Goal: Information Seeking & Learning: Learn about a topic

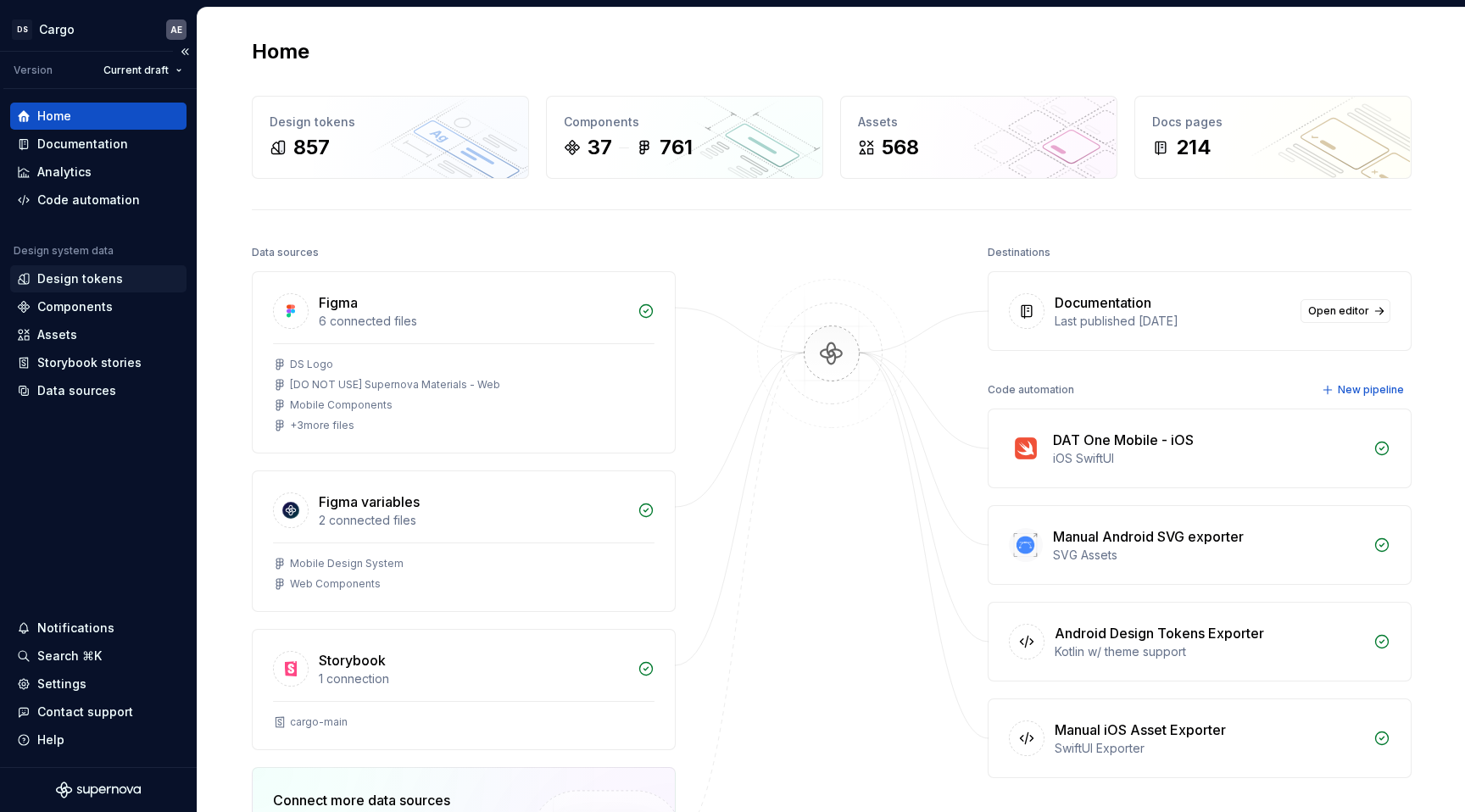
click at [88, 284] on div "Design tokens" at bounding box center [80, 279] width 86 height 17
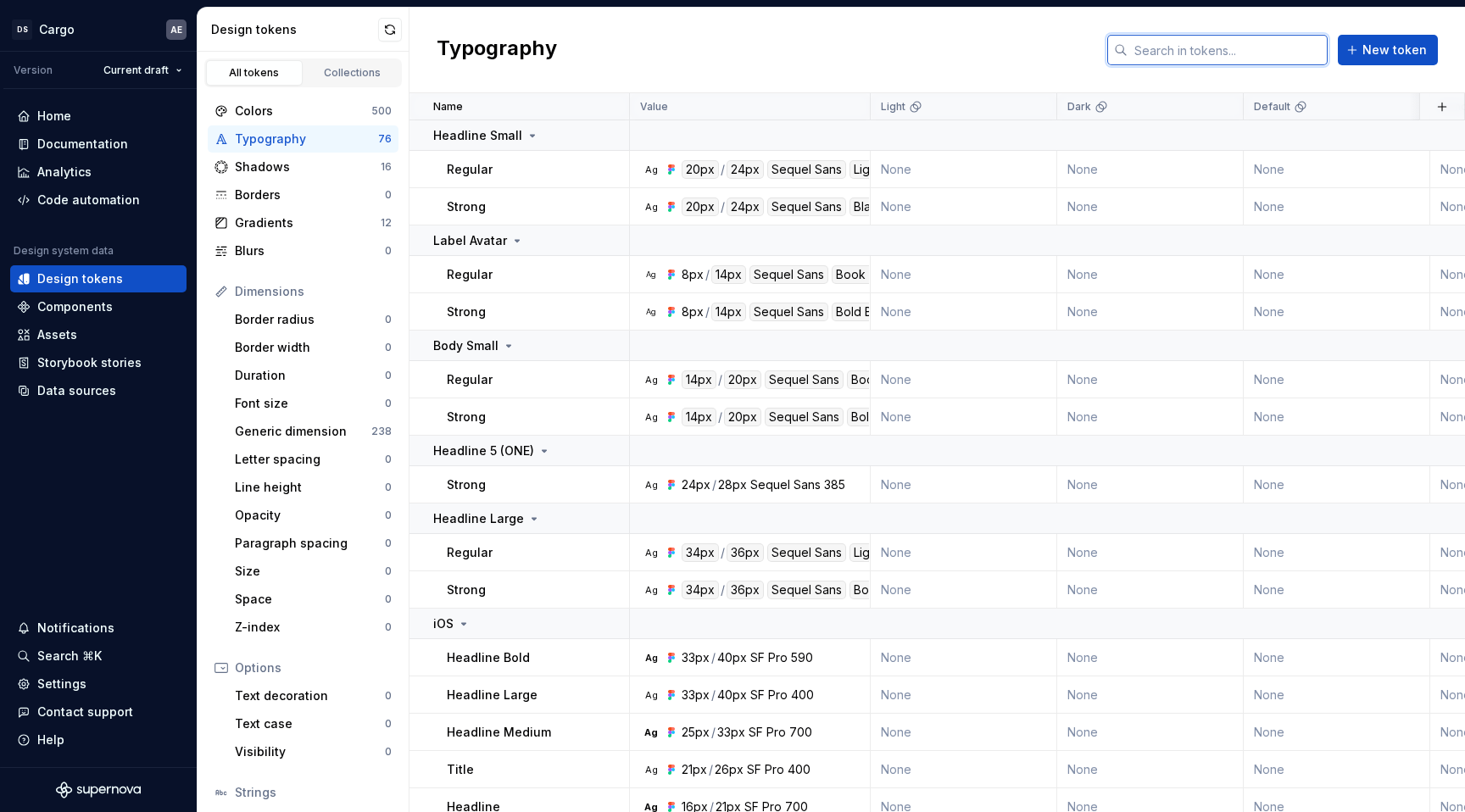
click at [1220, 43] on input "text" at bounding box center [1227, 50] width 200 height 30
paste input "colorMobileTextBasicsLink"
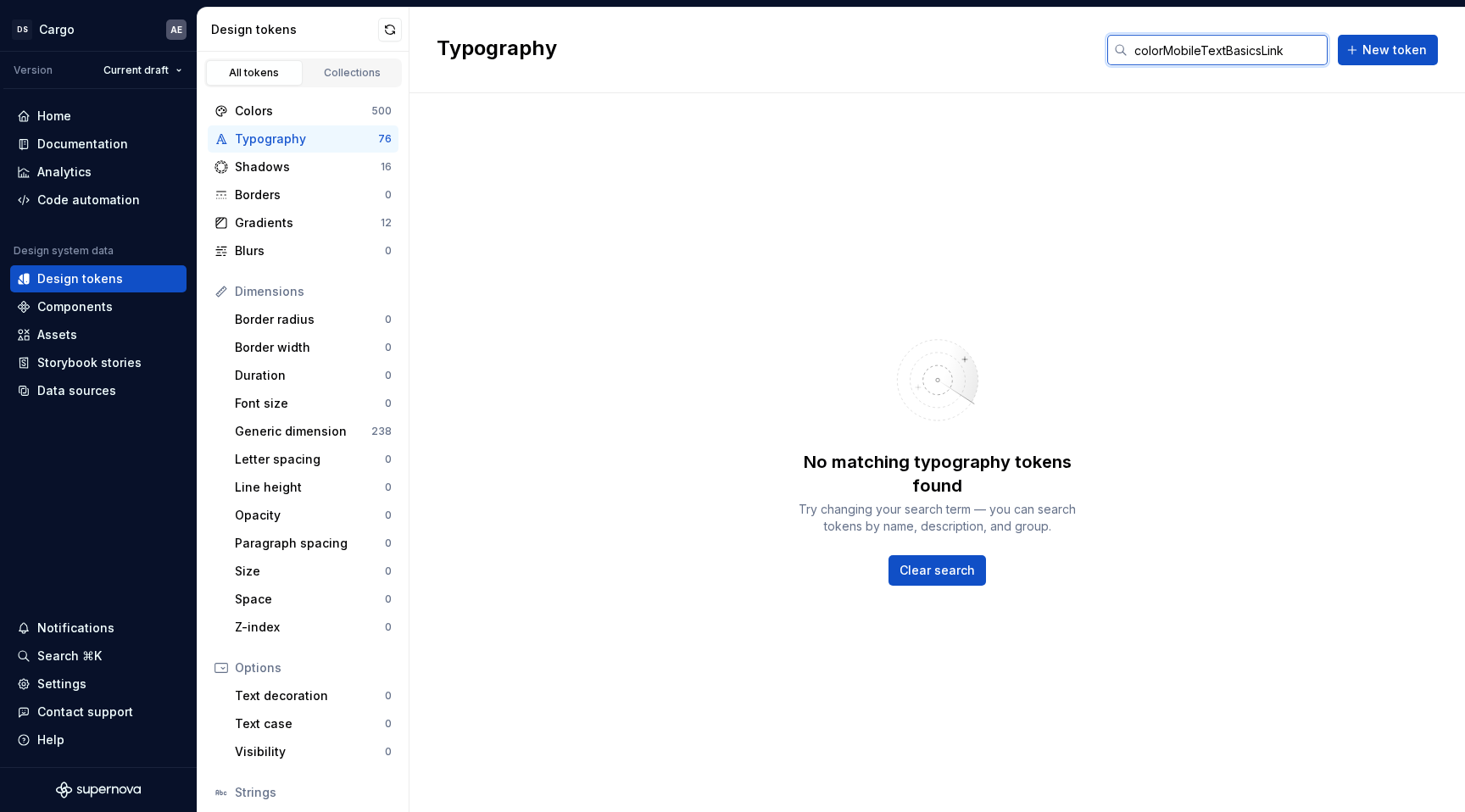
click at [1220, 43] on input "colorMobileTextBasicsLink" at bounding box center [1227, 50] width 200 height 30
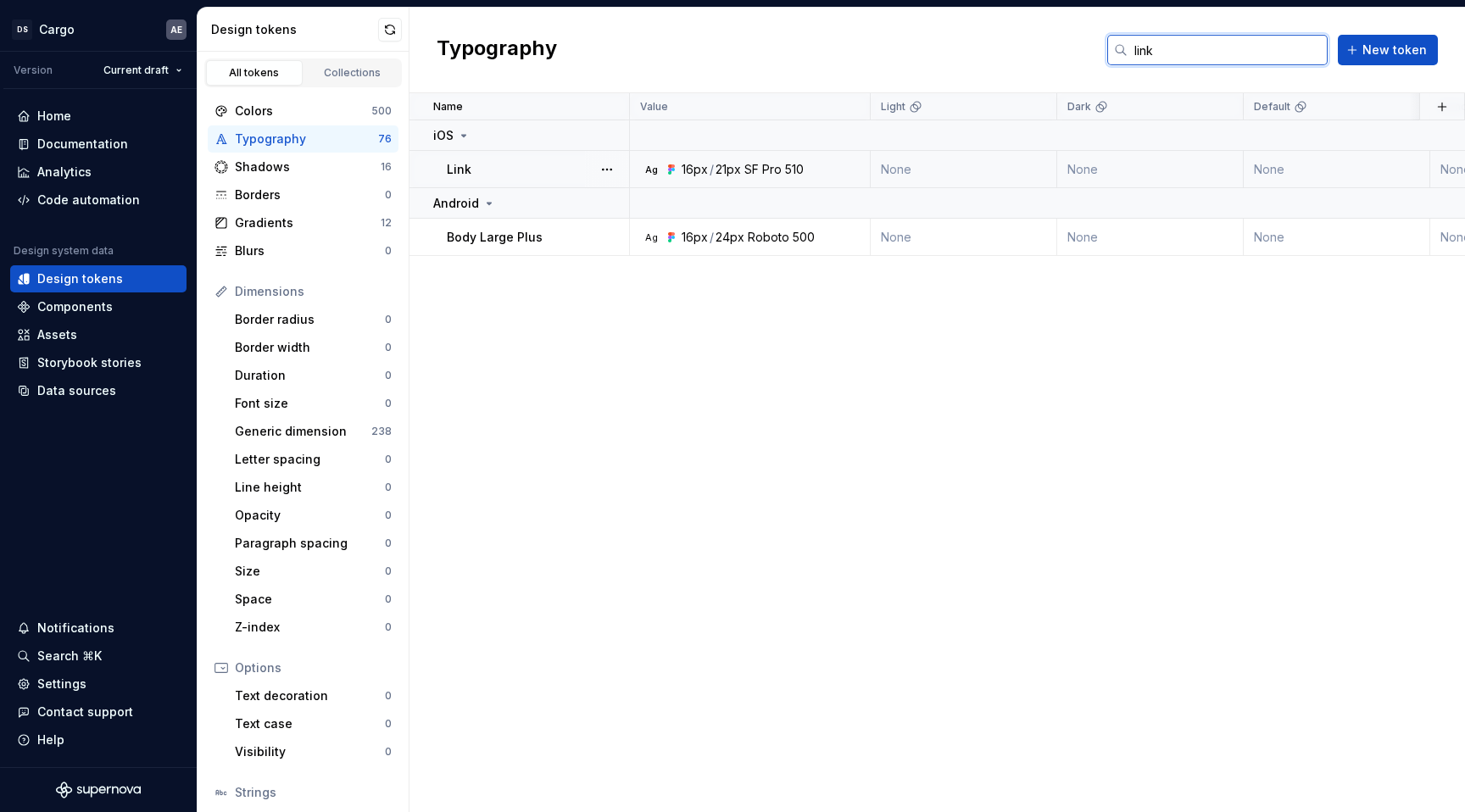
type input "link"
click at [536, 172] on div "Link" at bounding box center [537, 169] width 181 height 17
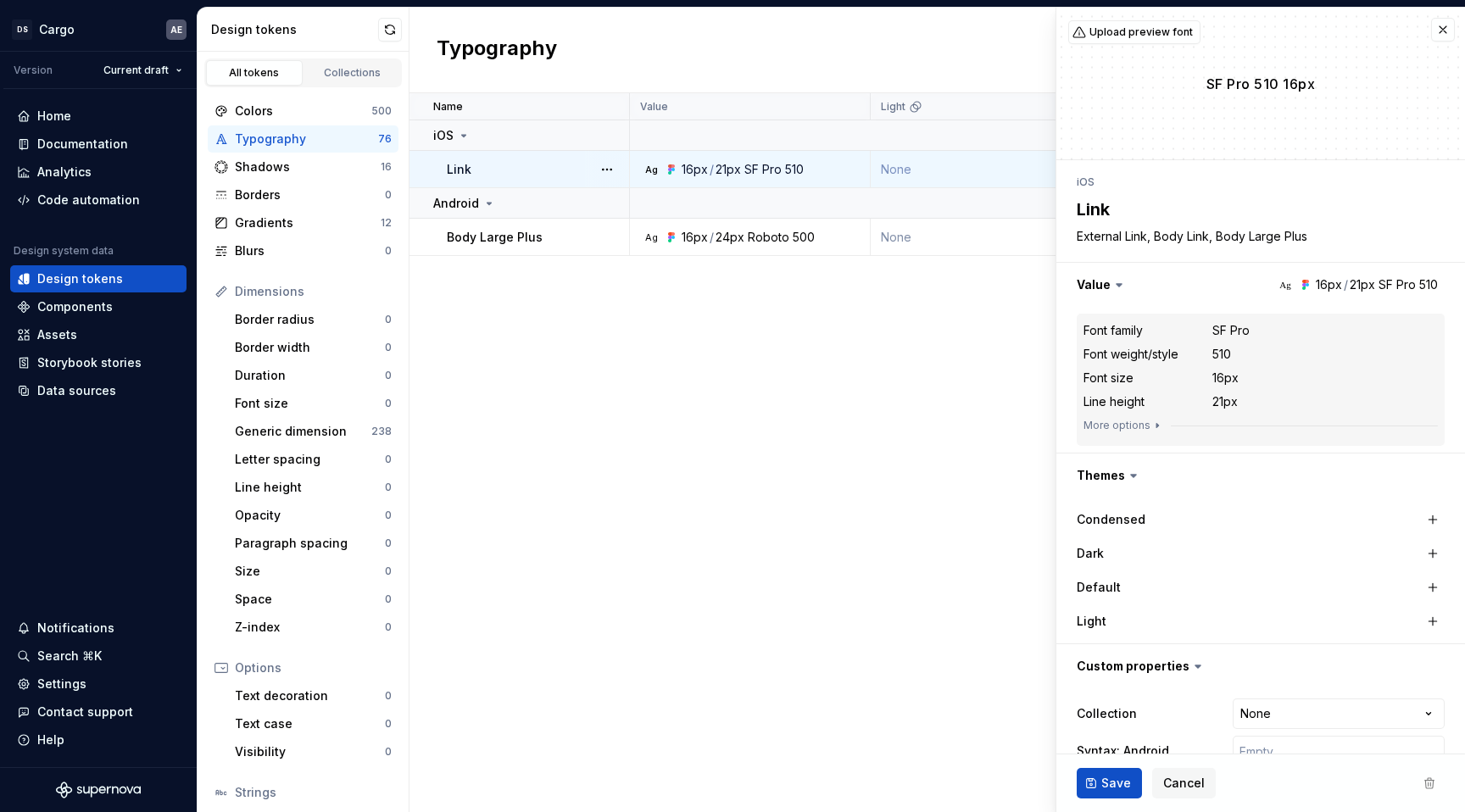
type textarea "*"
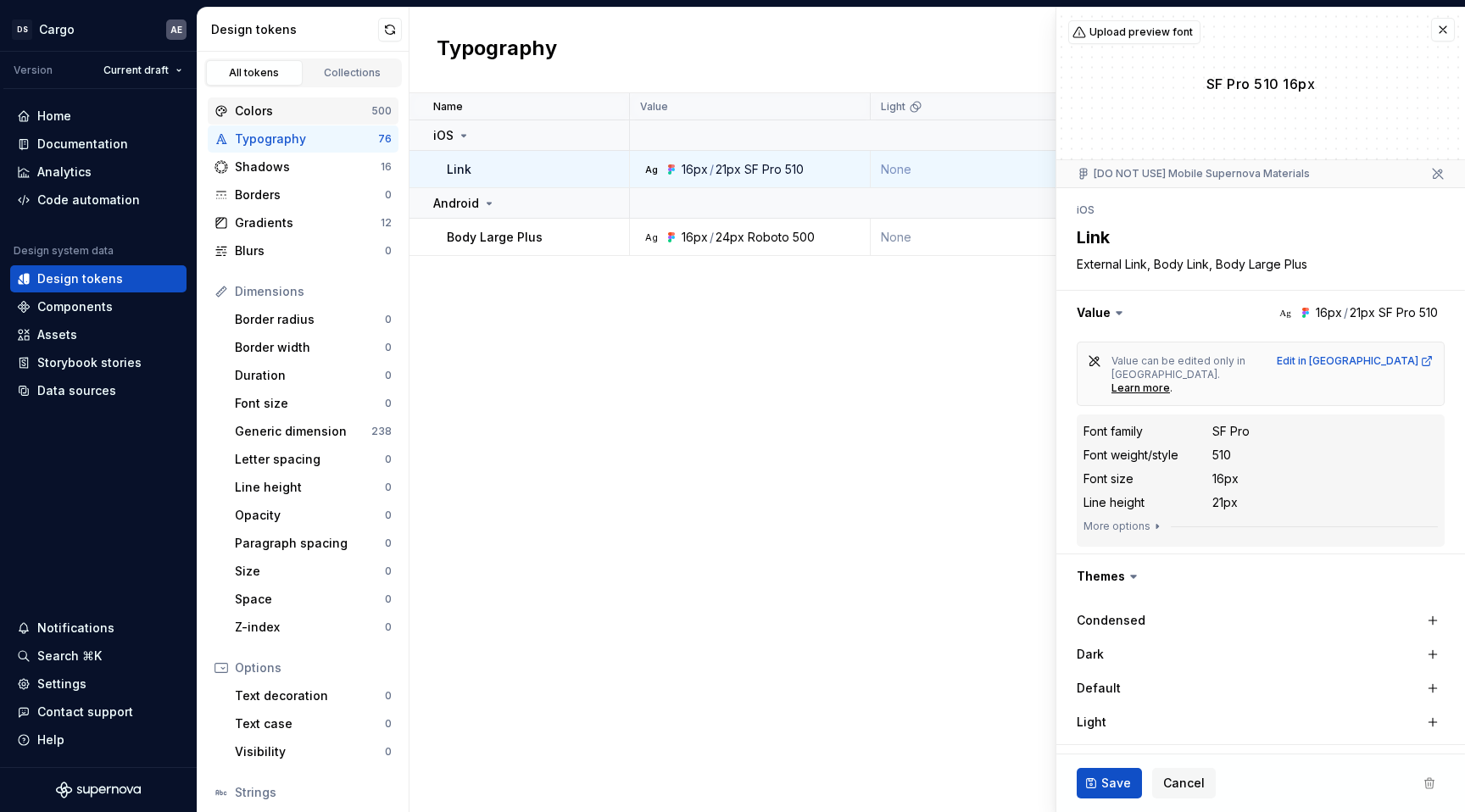
click at [338, 102] on div "Colors 500" at bounding box center [304, 111] width 191 height 27
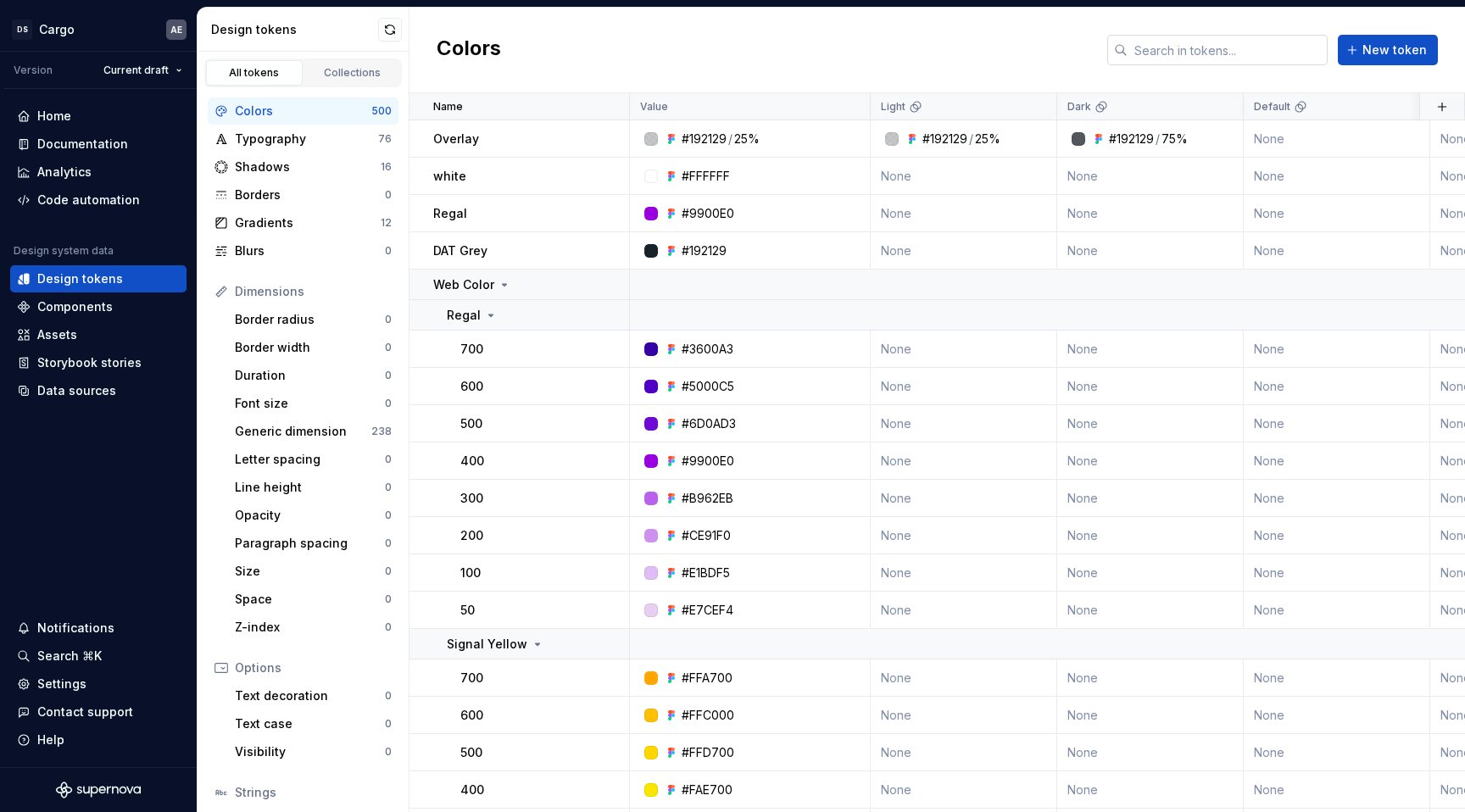
click at [1168, 56] on input "text" at bounding box center [1227, 50] width 200 height 30
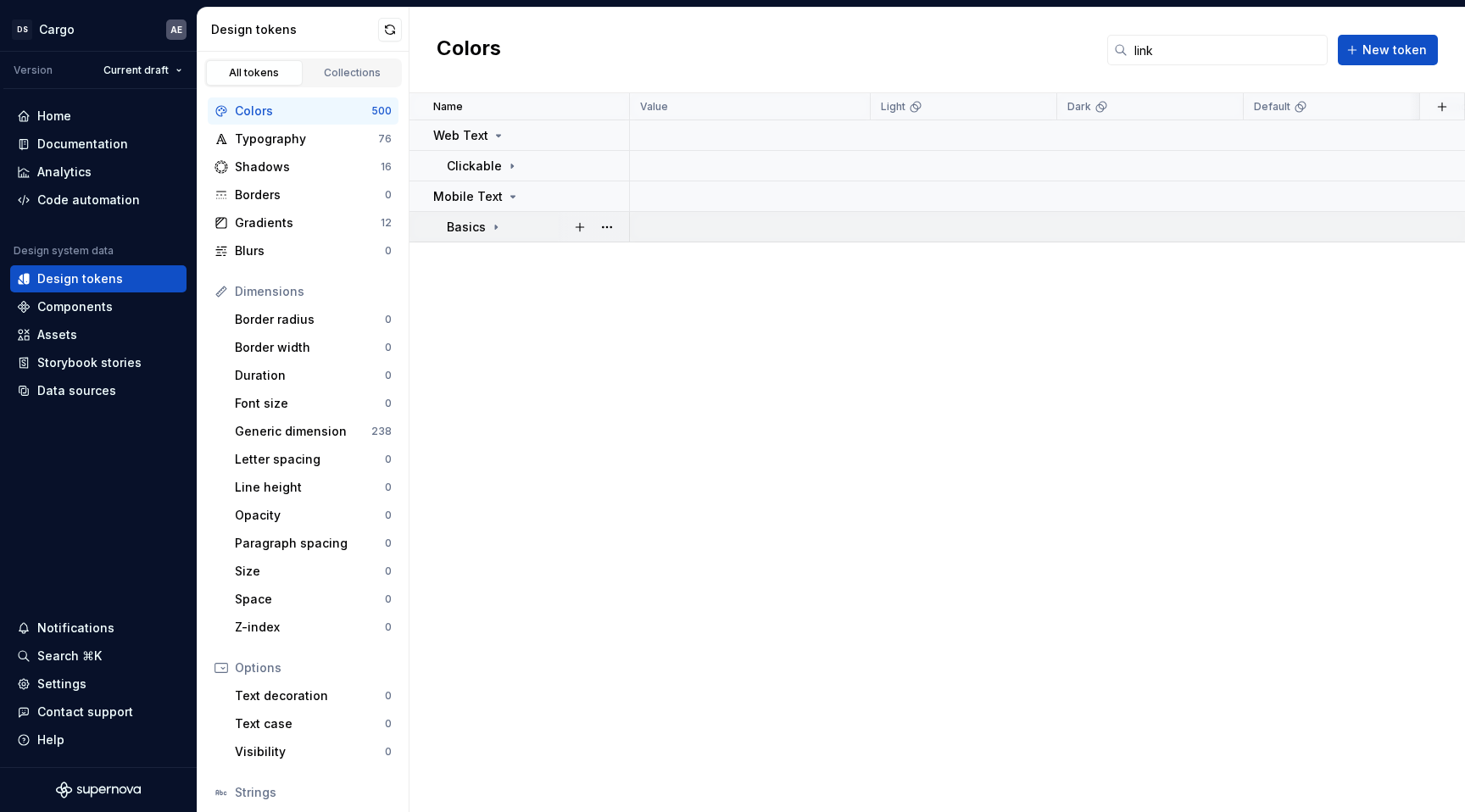
click at [495, 224] on icon at bounding box center [496, 227] width 13 height 13
click at [1219, 54] on input "link" at bounding box center [1227, 50] width 200 height 30
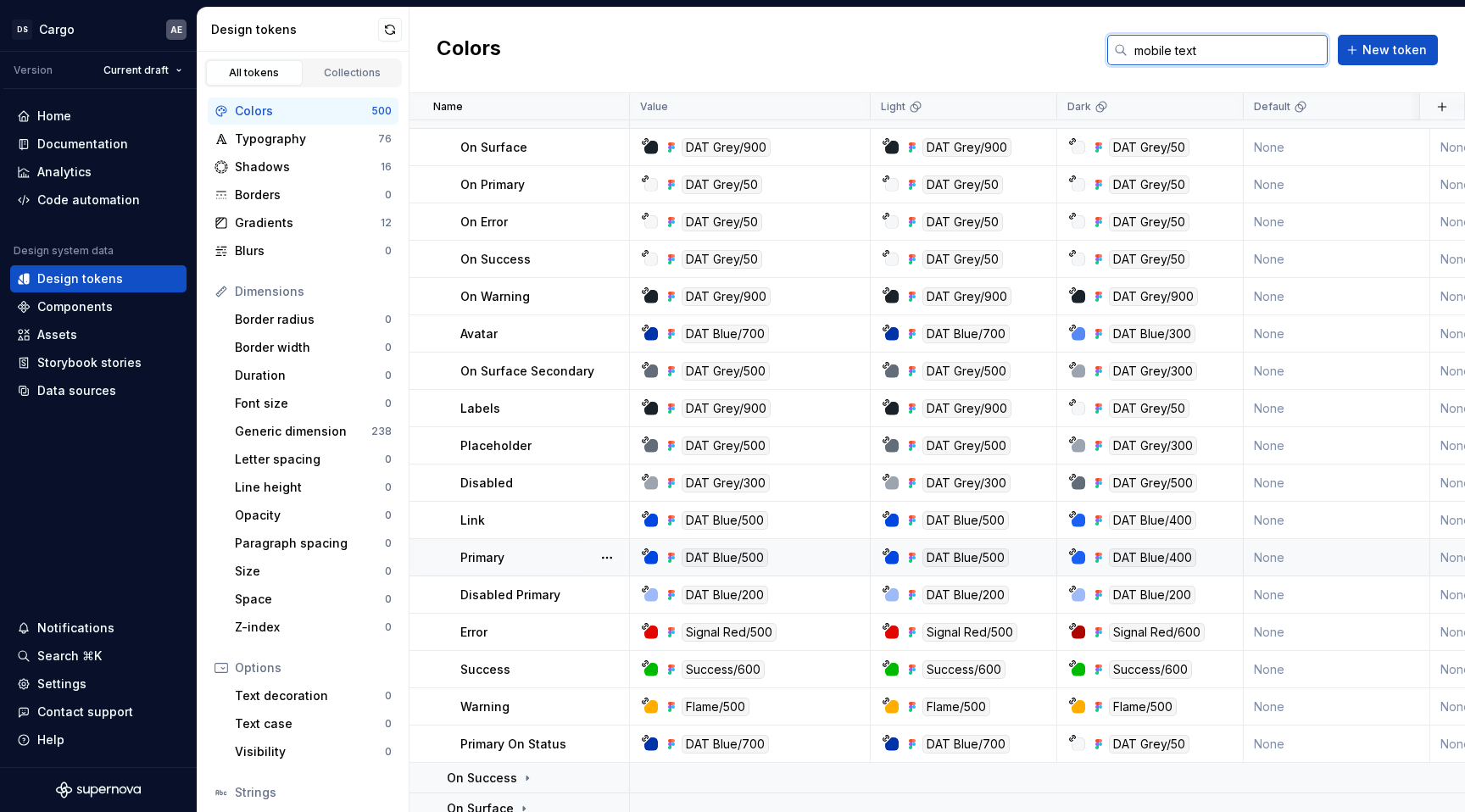
scroll to position [217, 0]
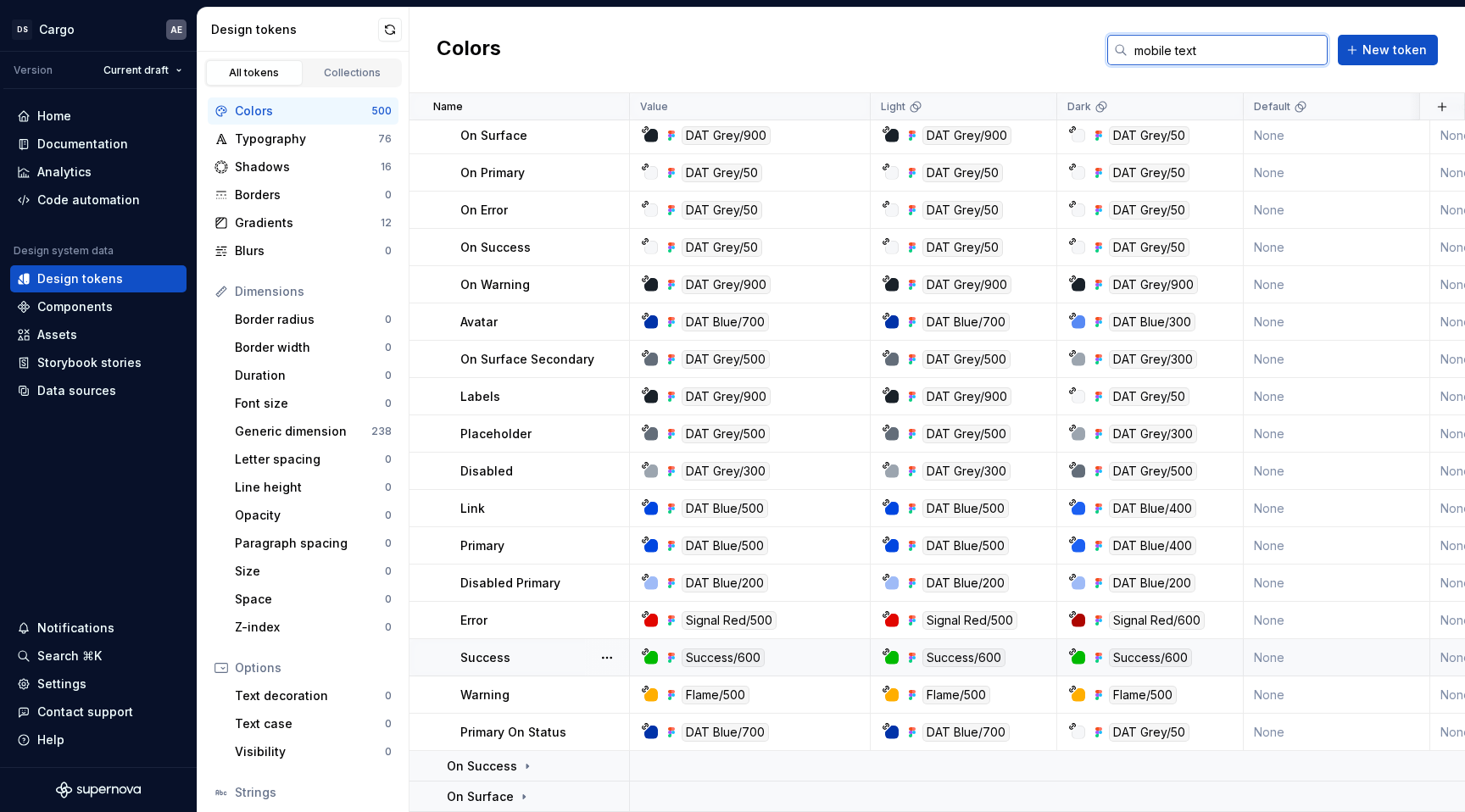
type input "mobile text"
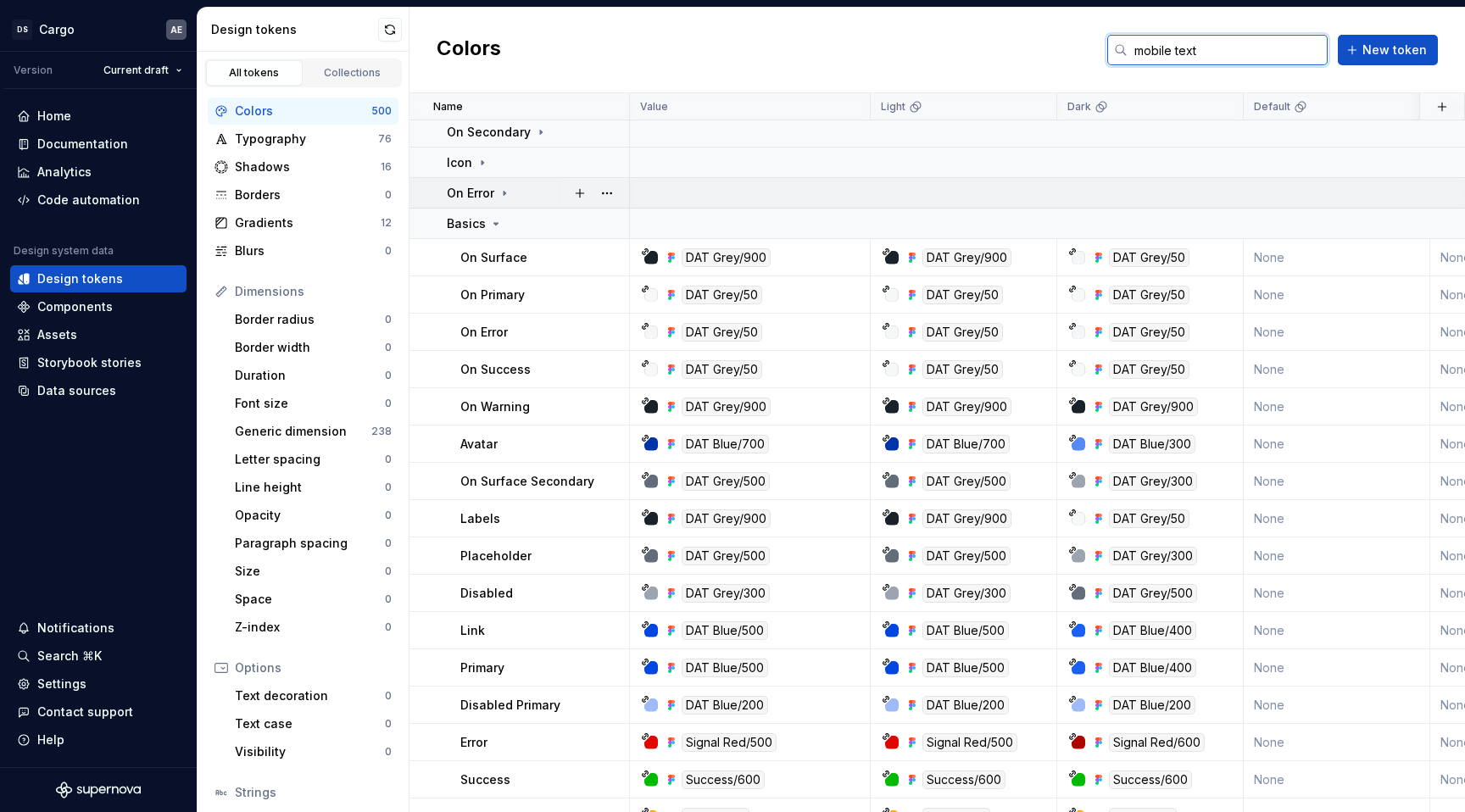
scroll to position [0, 0]
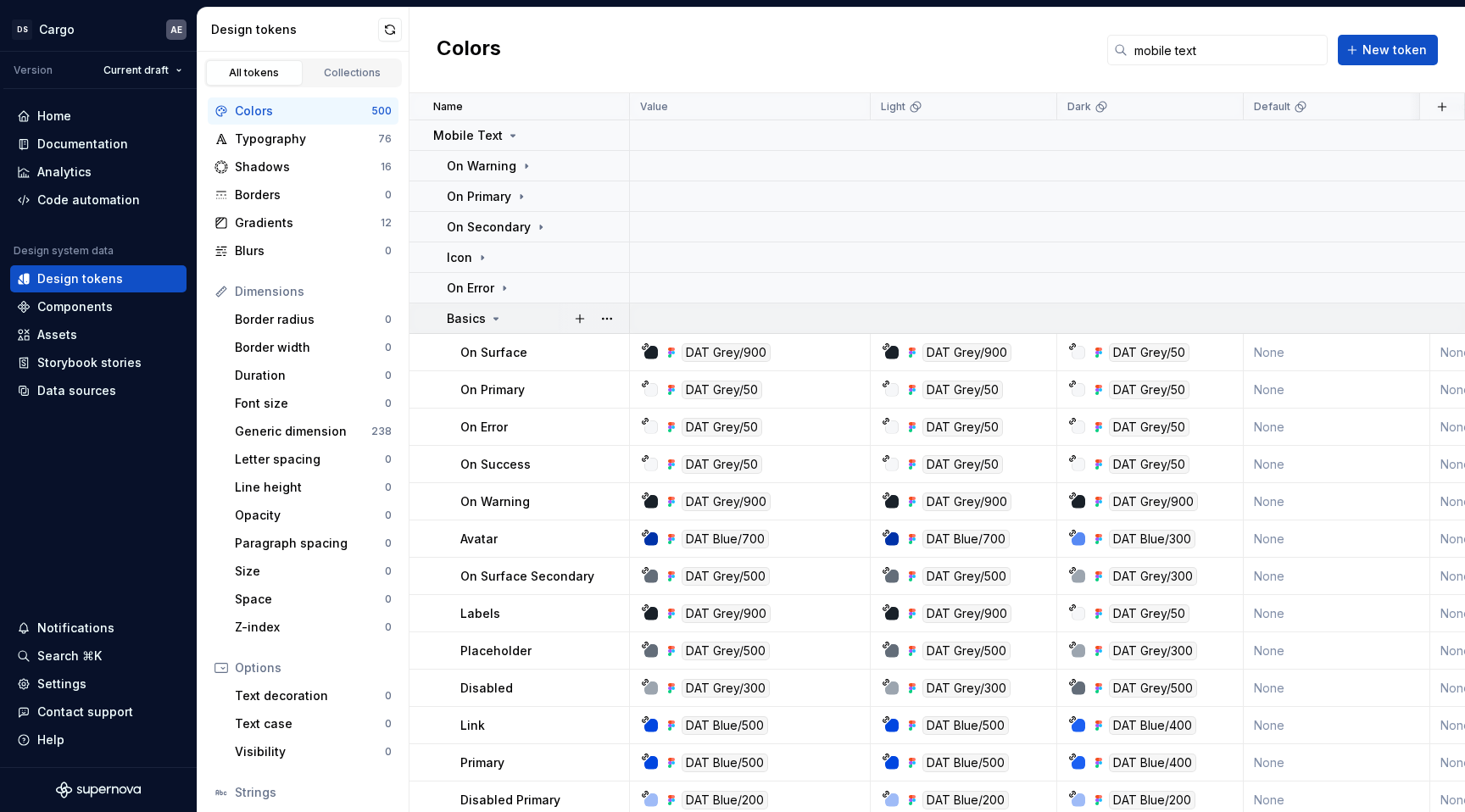
click at [498, 317] on icon at bounding box center [496, 318] width 13 height 13
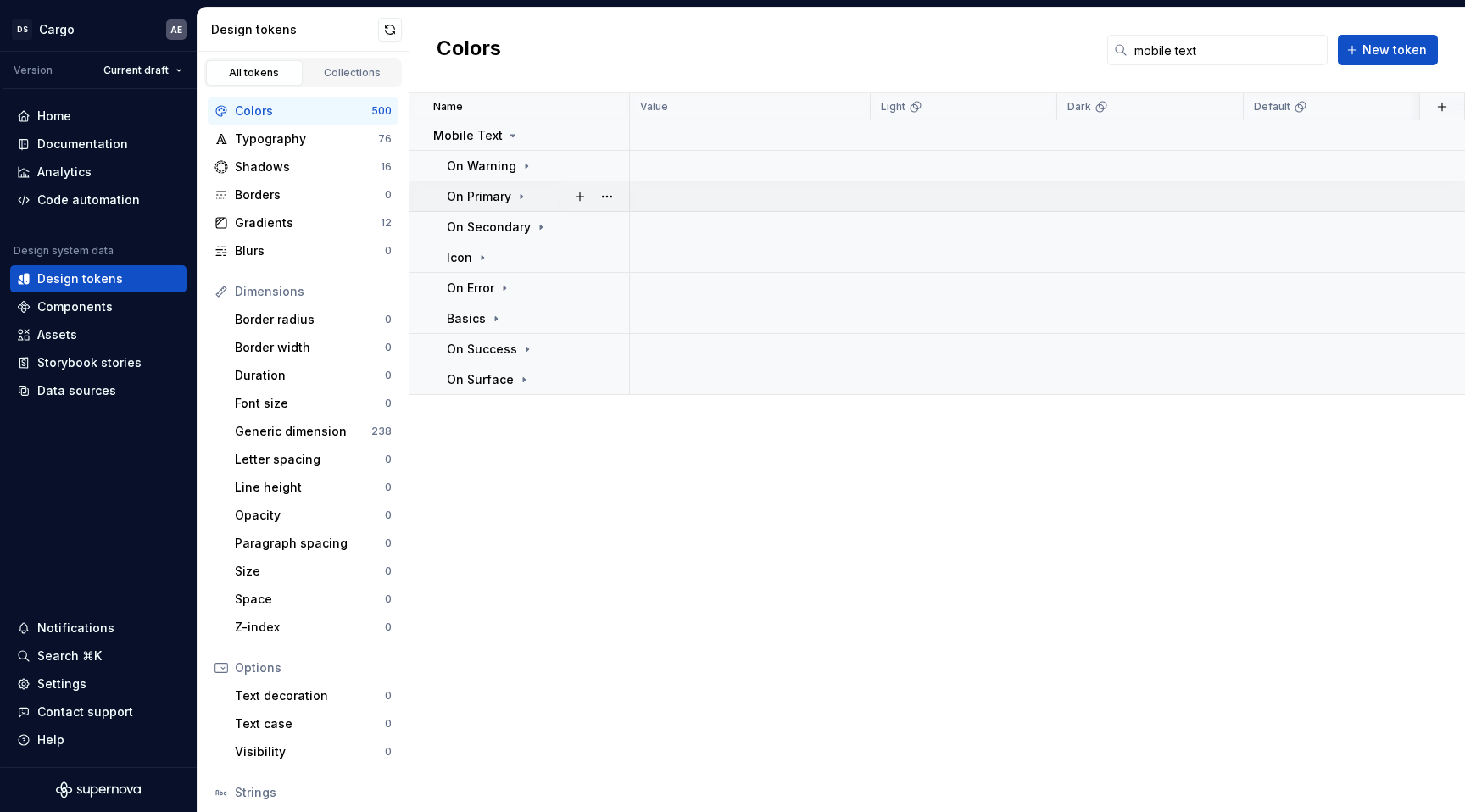
click at [518, 199] on icon at bounding box center [521, 197] width 13 height 13
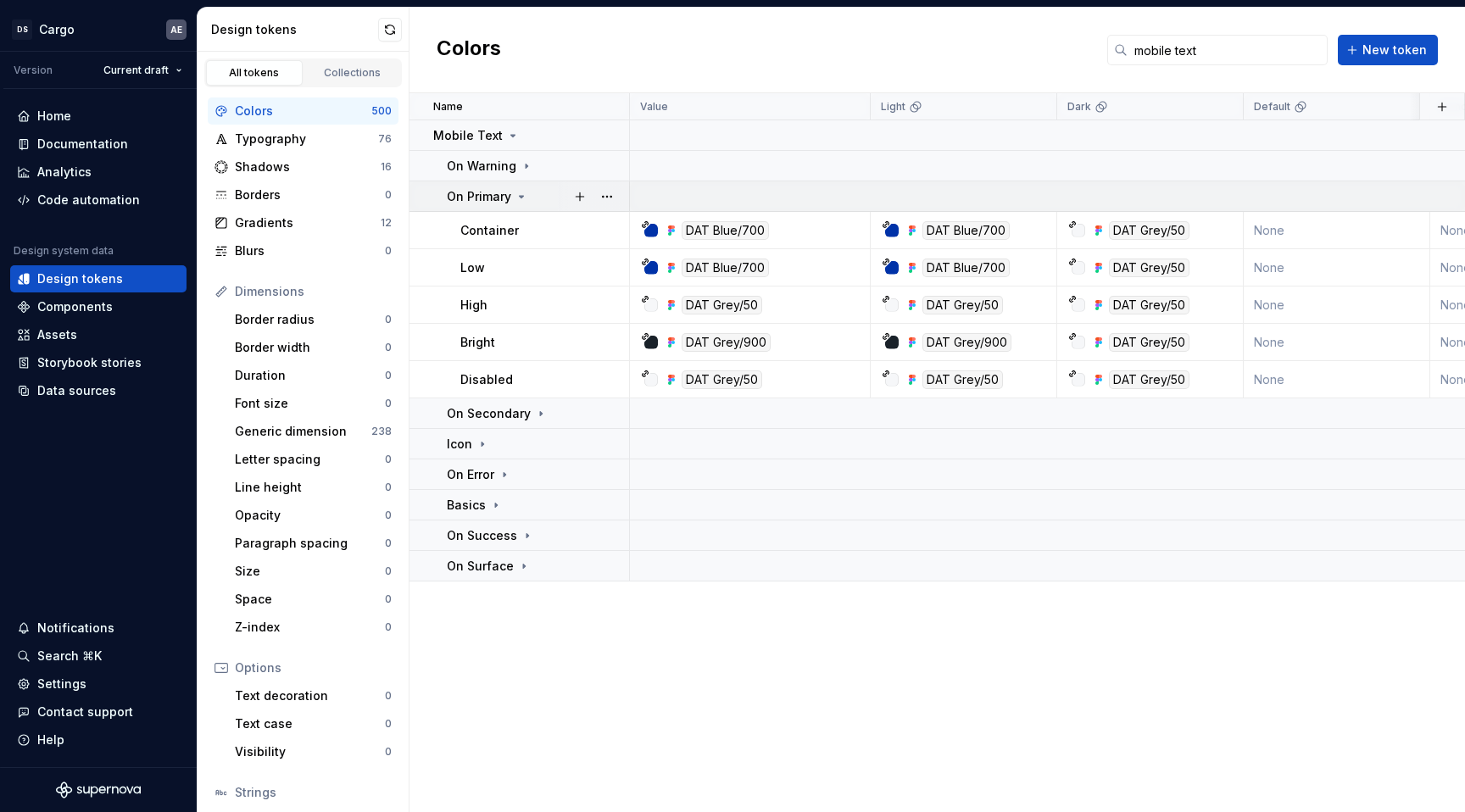
click at [518, 199] on icon at bounding box center [521, 197] width 13 height 13
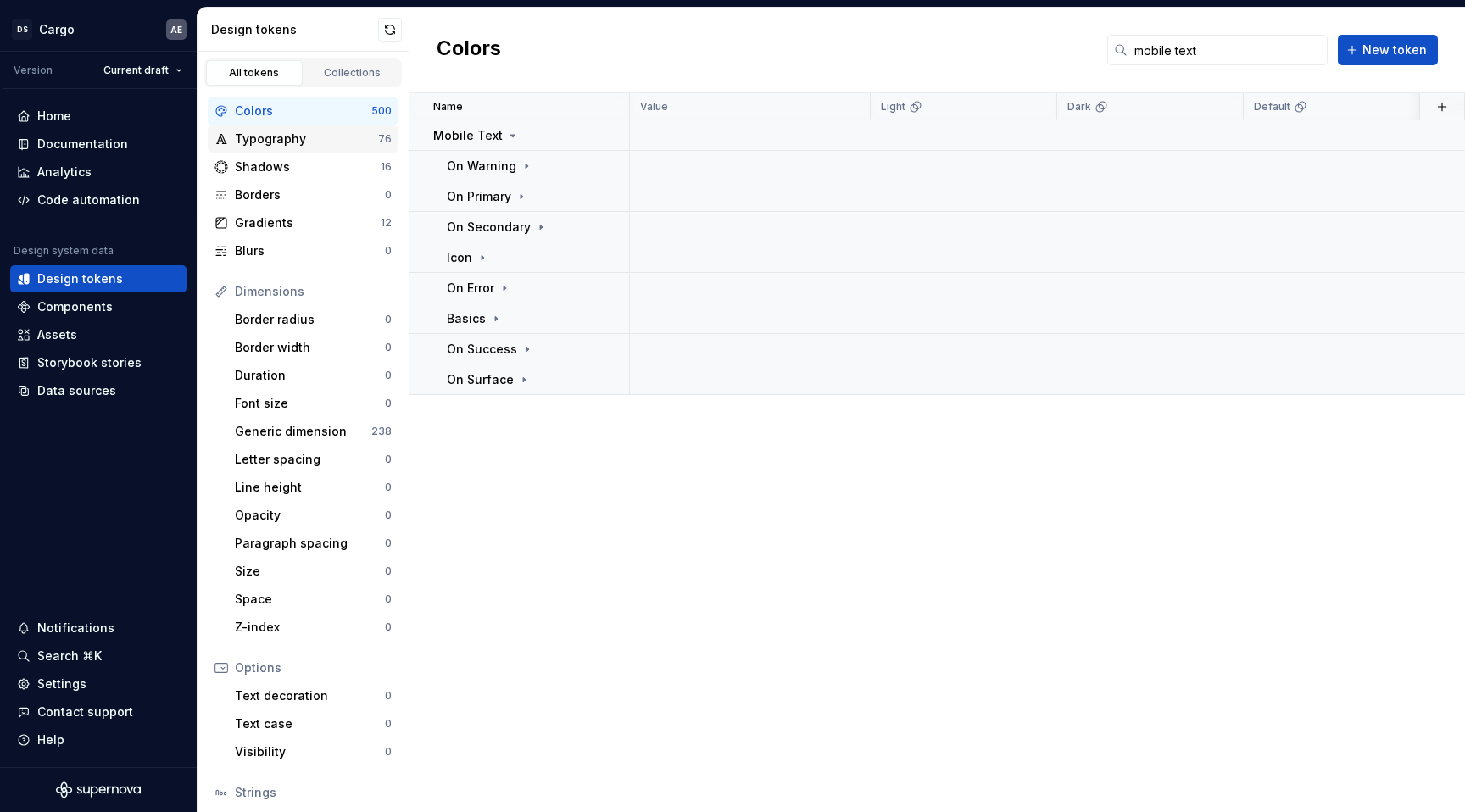
click at [334, 138] on div "Typography" at bounding box center [306, 138] width 143 height 17
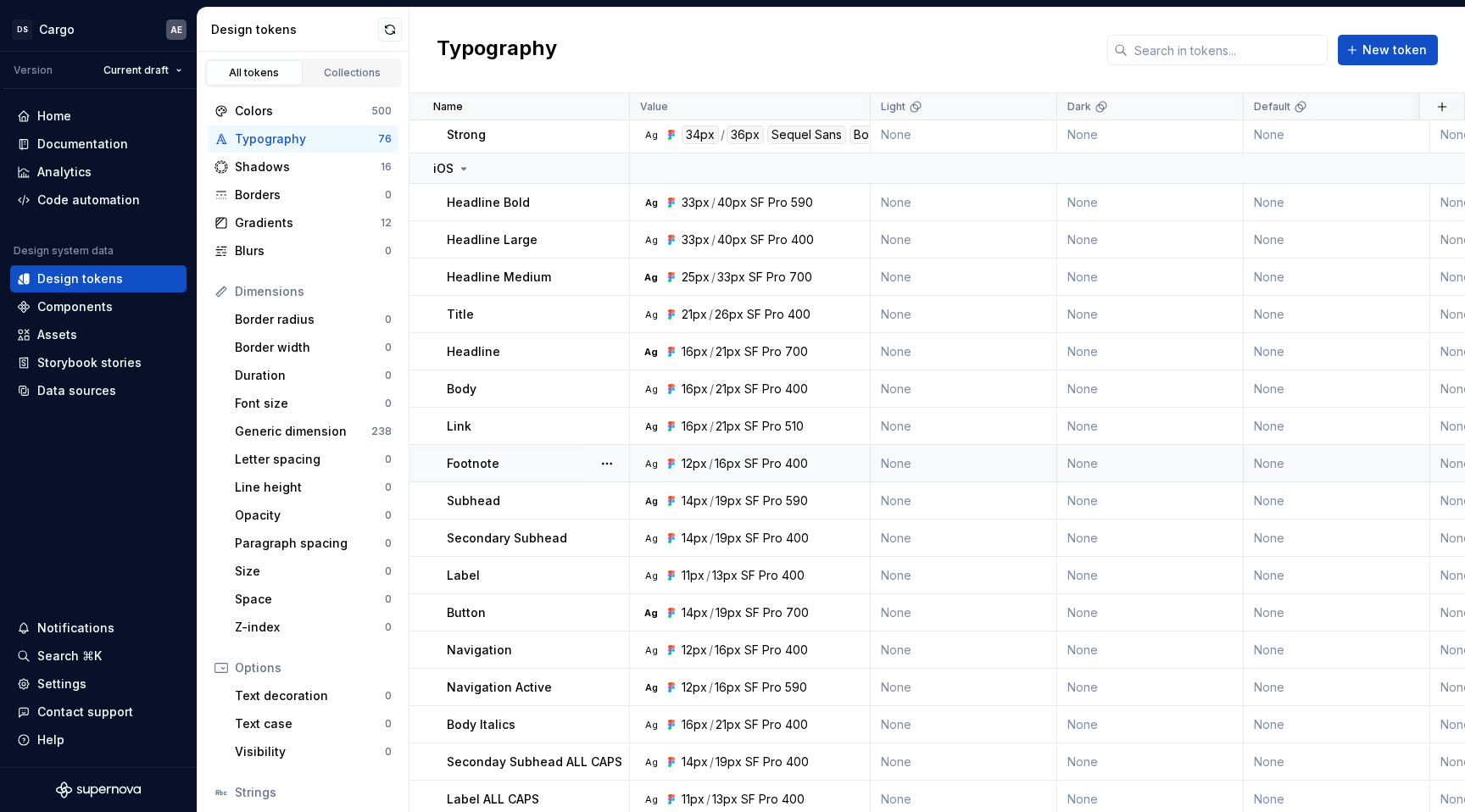
scroll to position [457, 0]
click at [512, 383] on div "Body" at bounding box center [537, 387] width 181 height 17
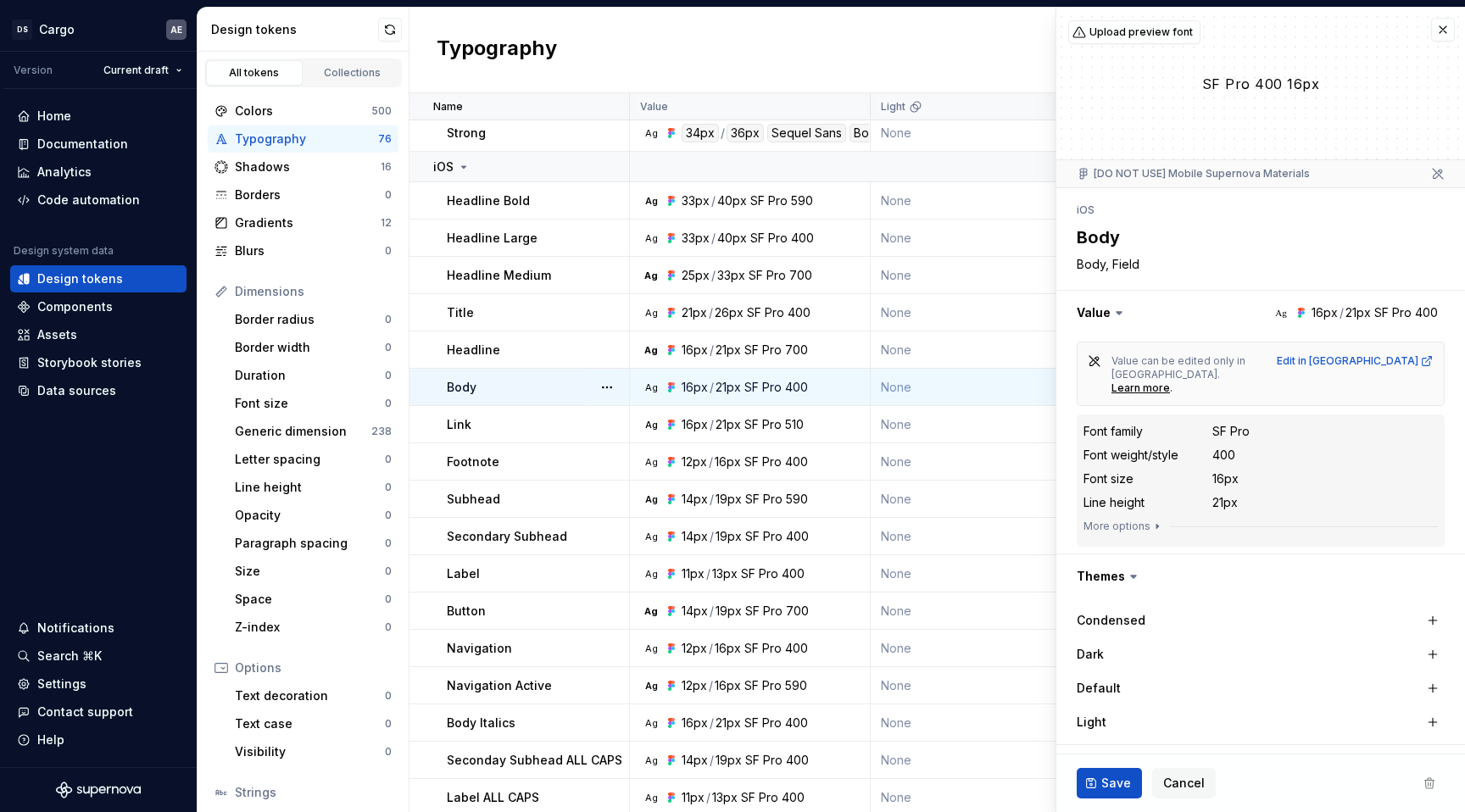
type textarea "*"
click at [1444, 43] on div "SF Pro 400 16px" at bounding box center [1260, 84] width 408 height 152
click at [1444, 39] on button "button" at bounding box center [1443, 29] width 24 height 24
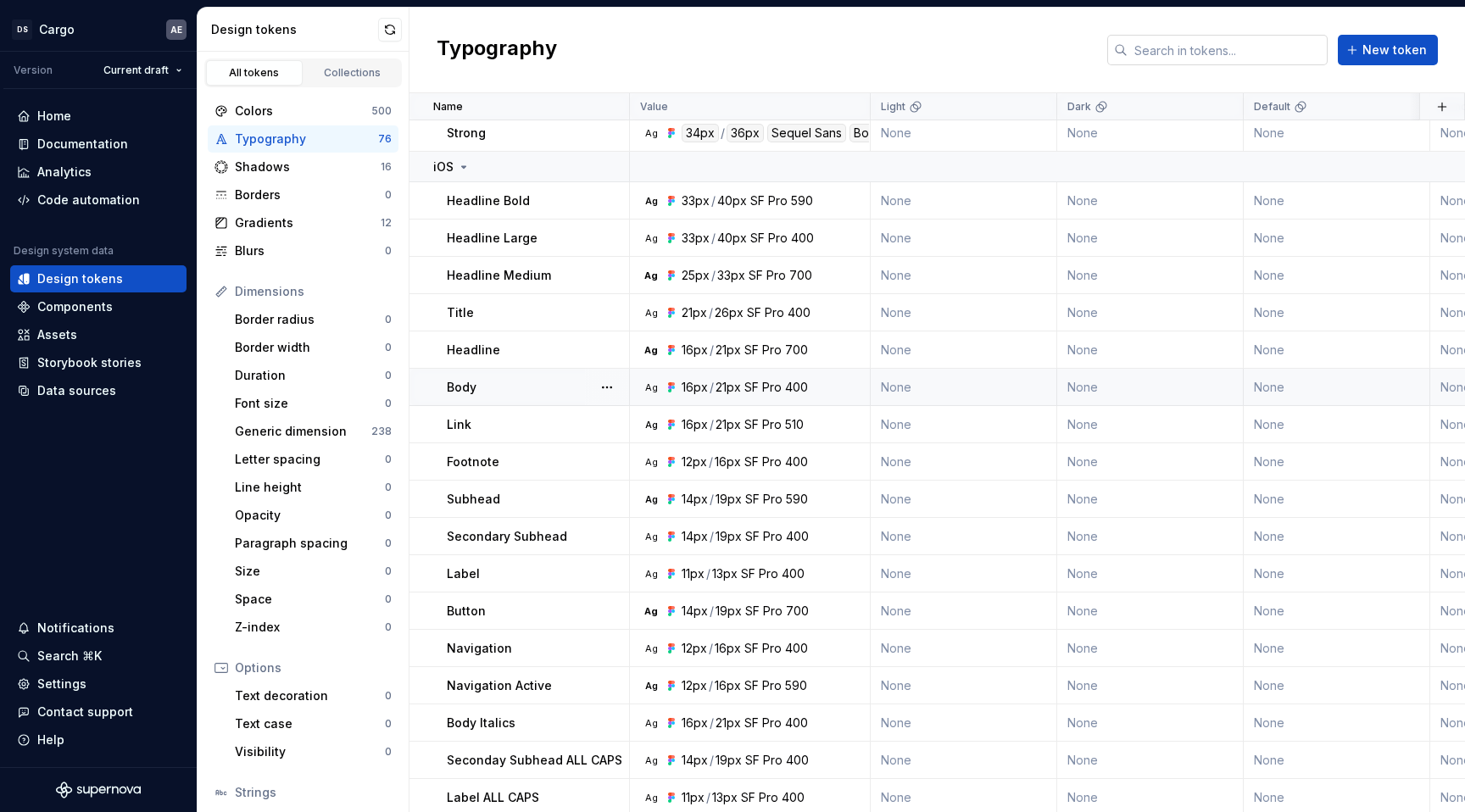
click at [1255, 54] on input "text" at bounding box center [1227, 50] width 200 height 30
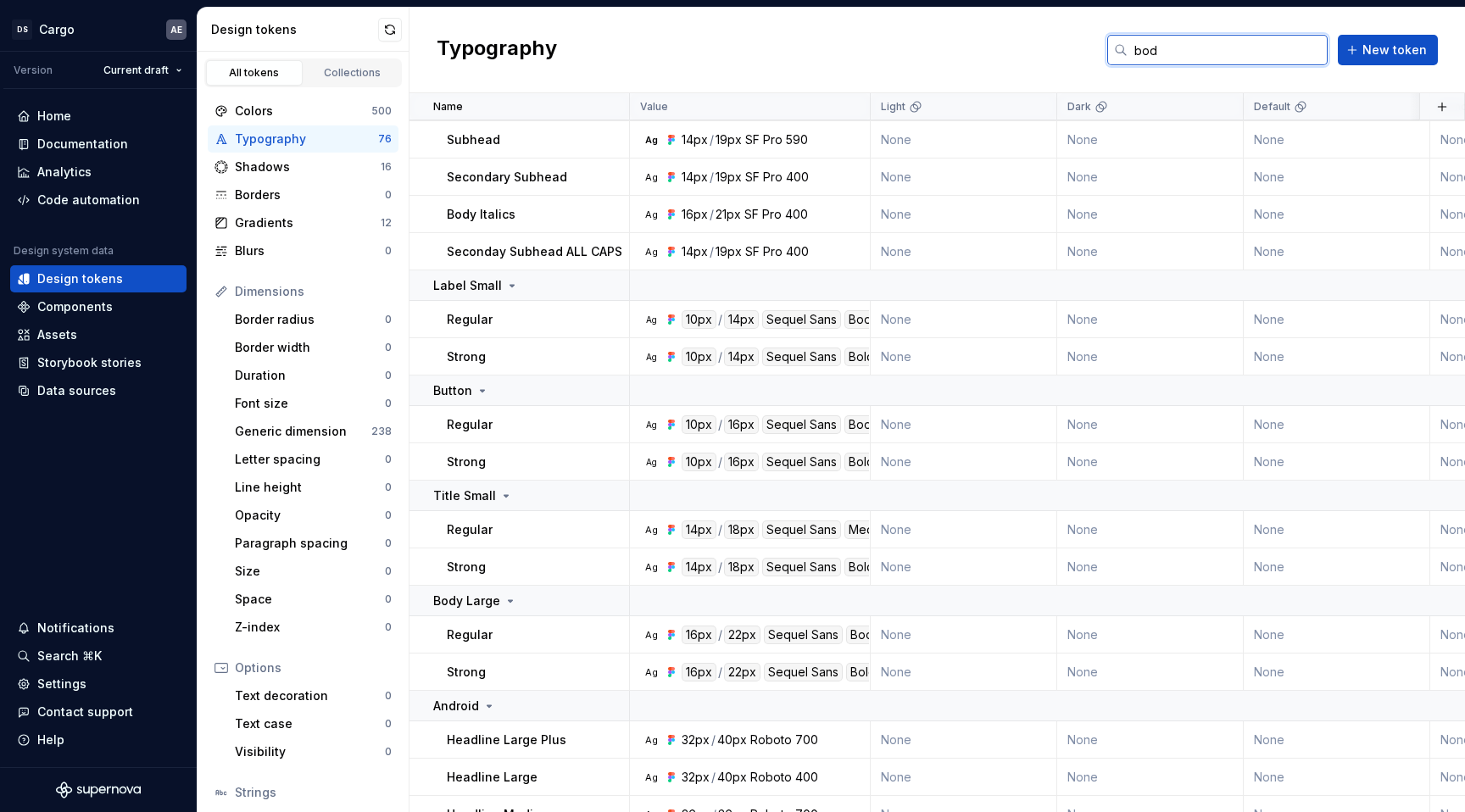
type input "body"
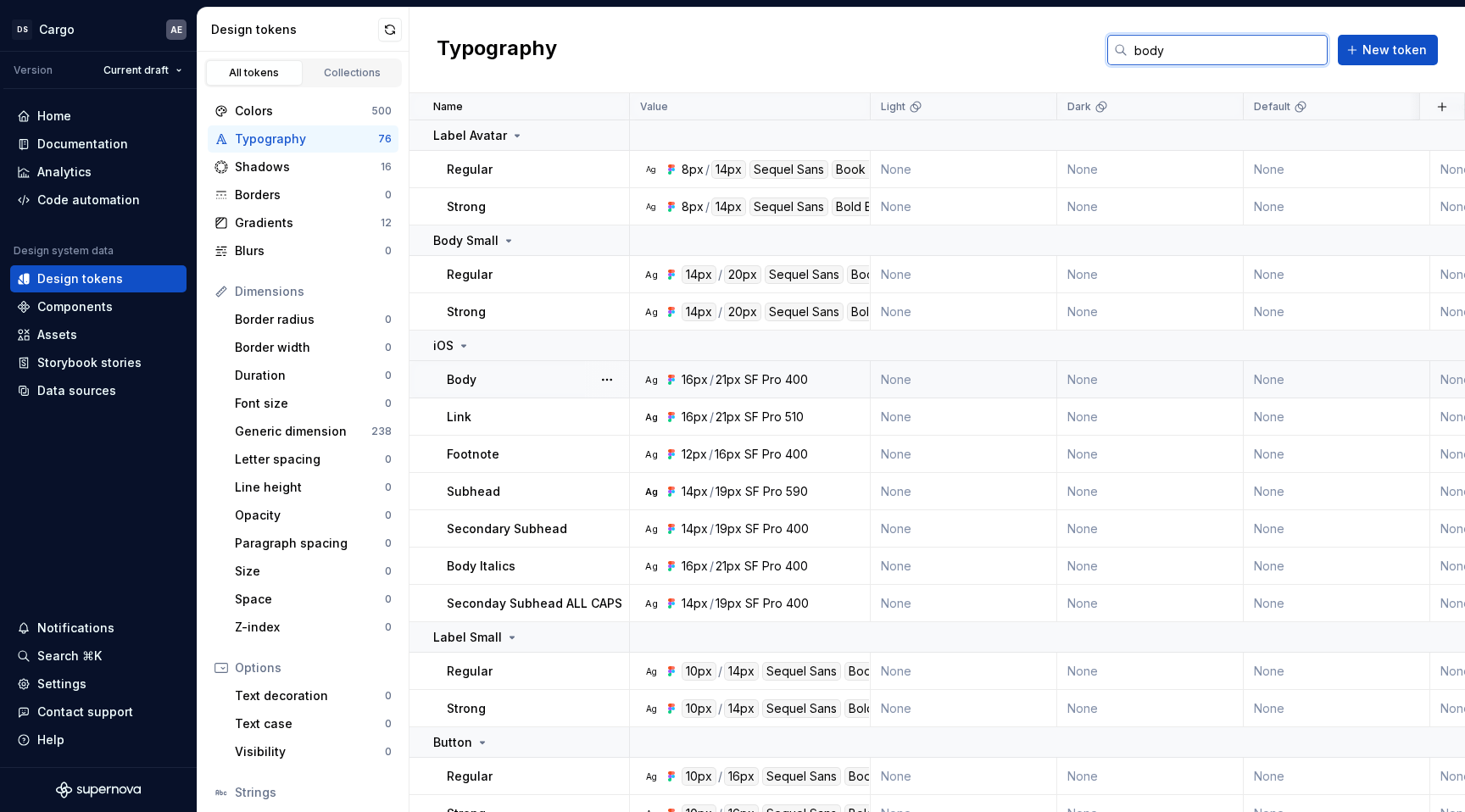
click at [1229, 50] on input "body" at bounding box center [1227, 50] width 200 height 30
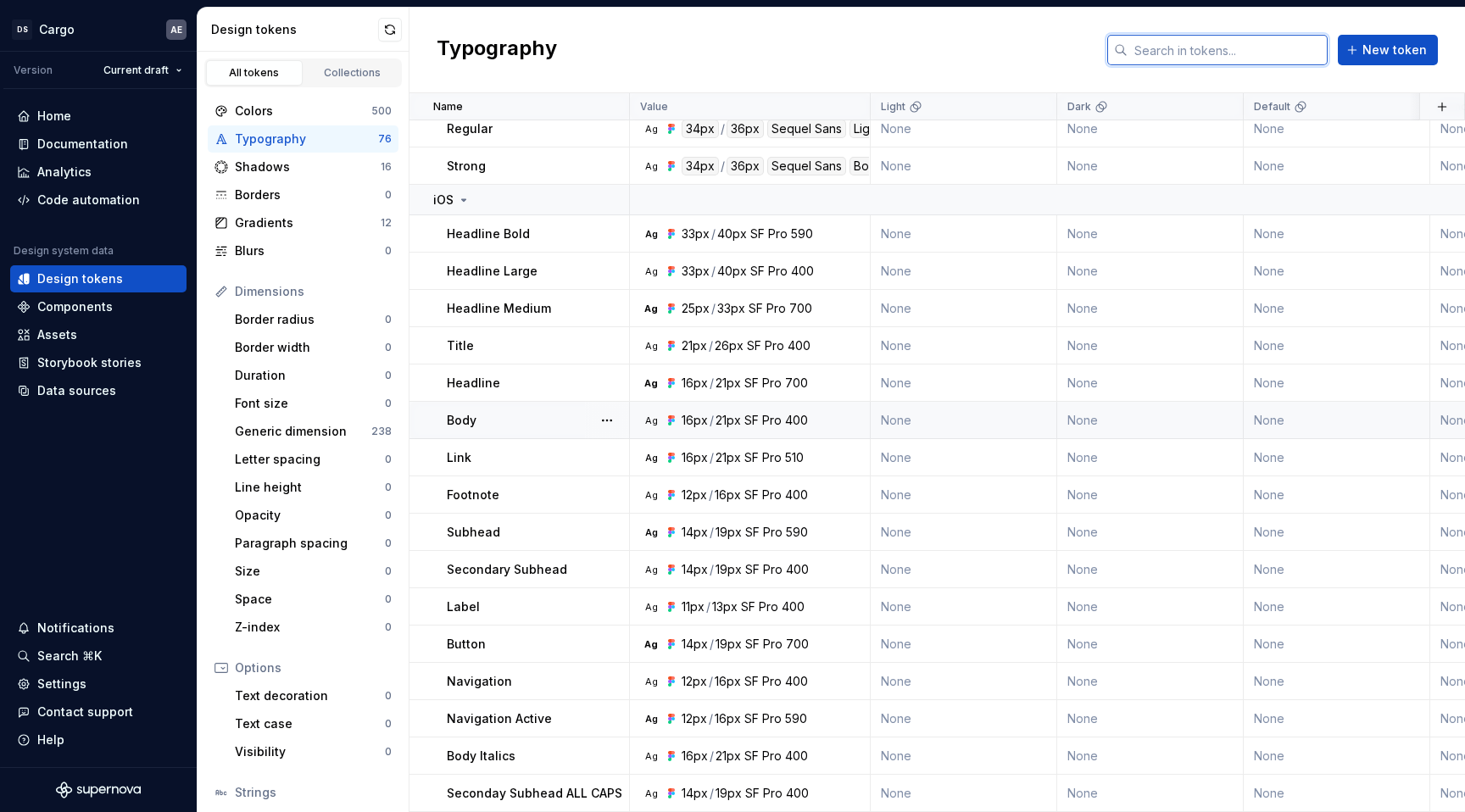
scroll to position [310, 0]
